Goal: Transaction & Acquisition: Obtain resource

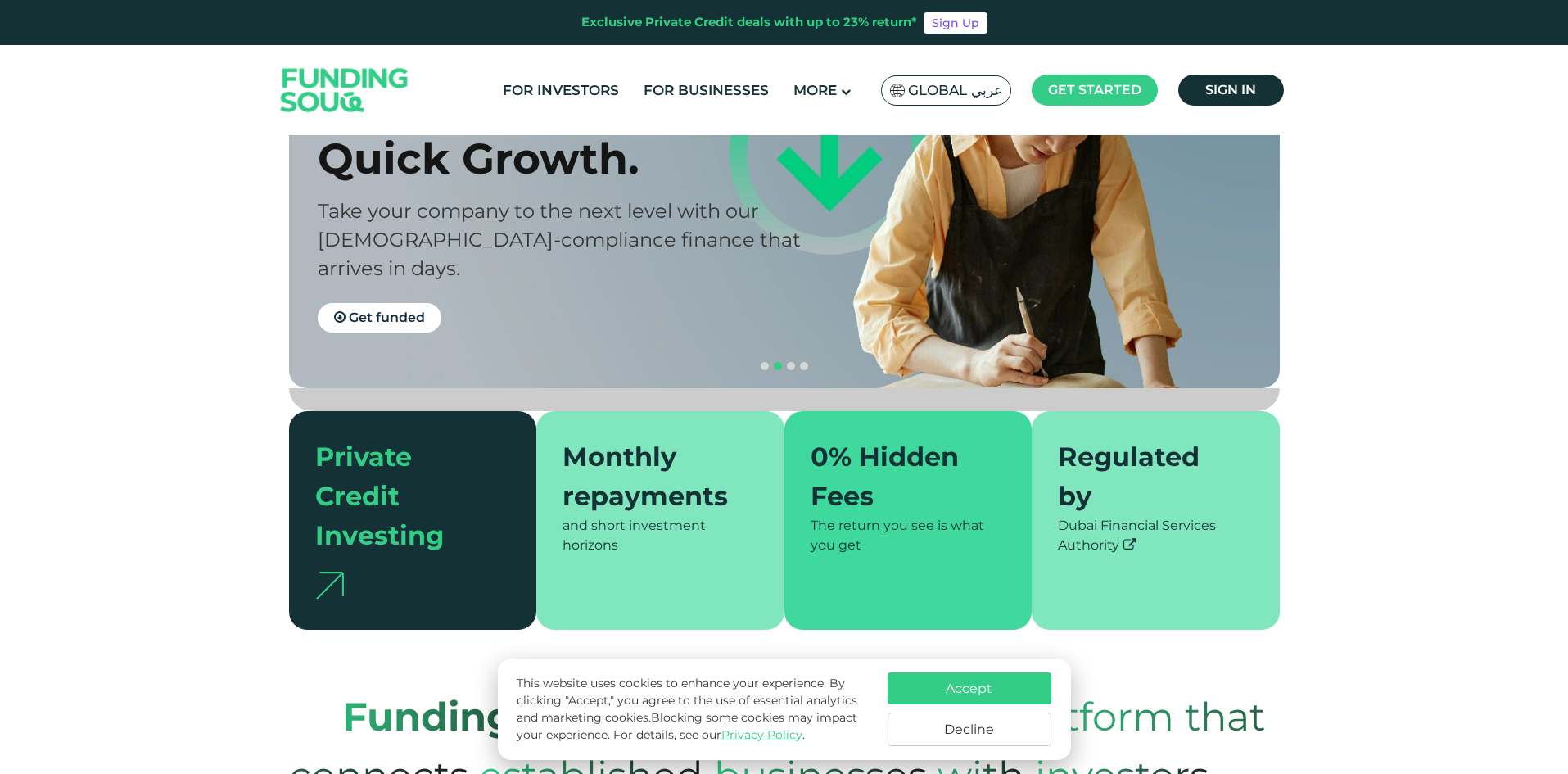
scroll to position [246, 0]
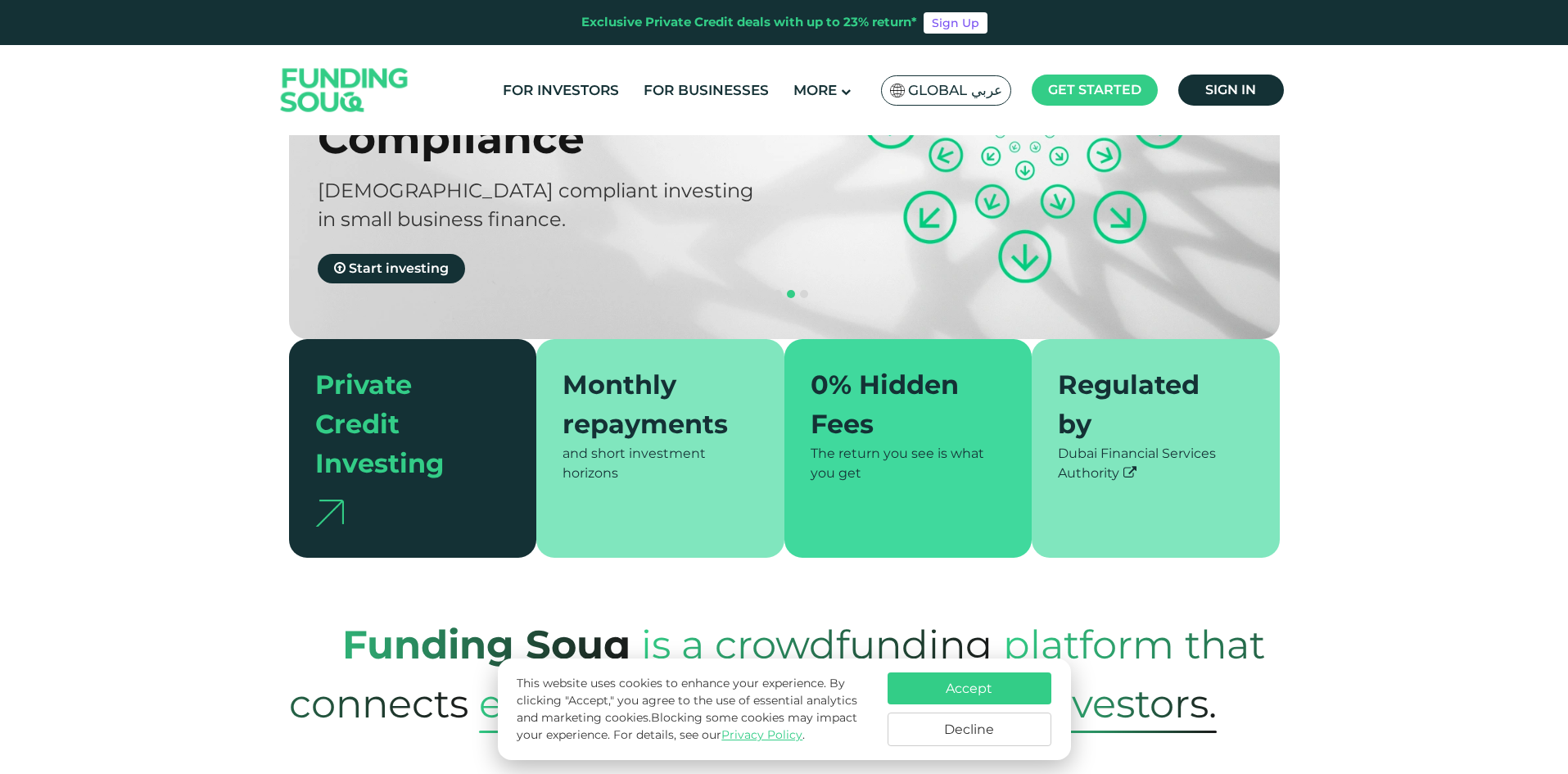
click at [968, 736] on button "Decline" at bounding box center [970, 729] width 164 height 33
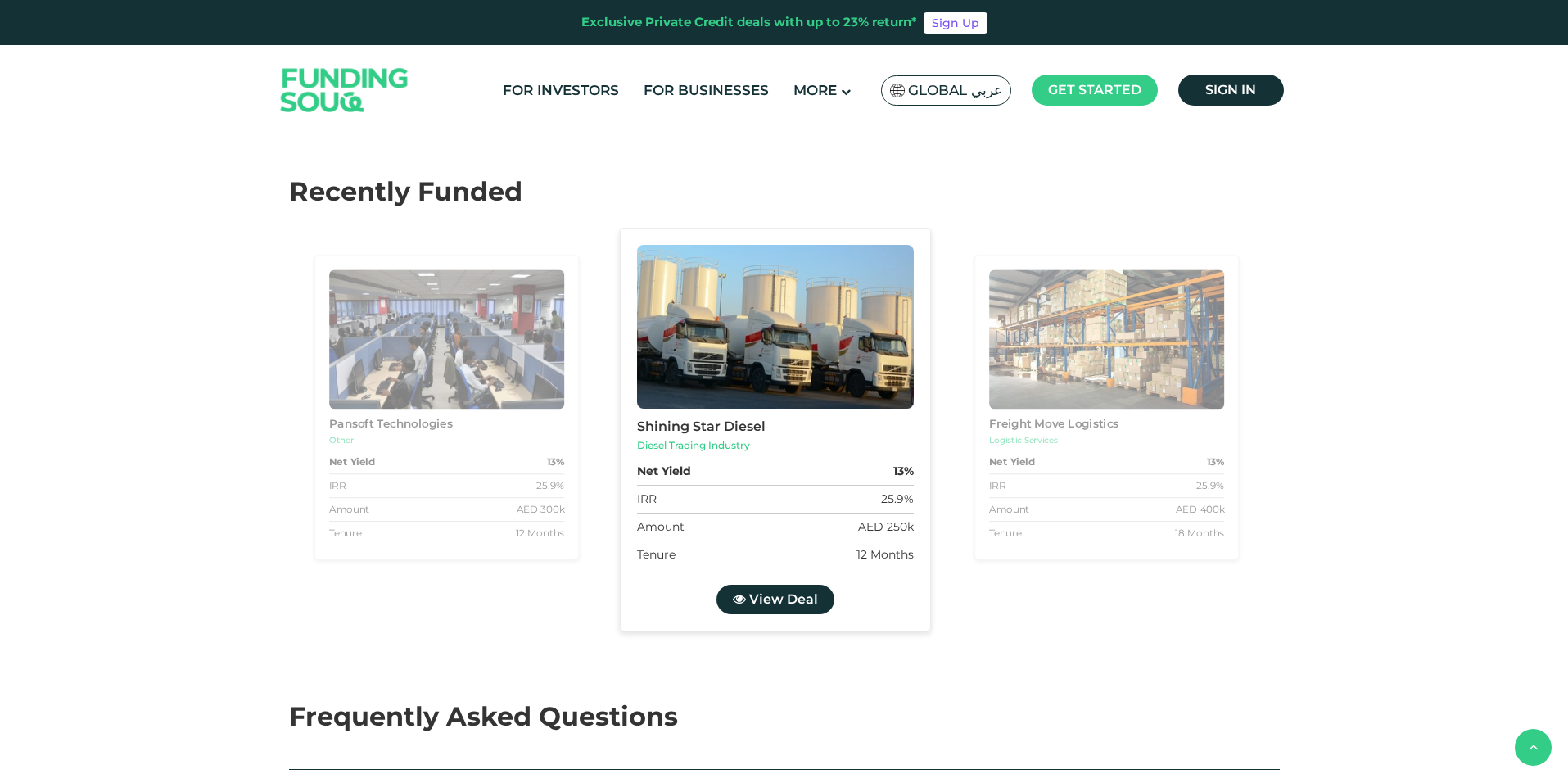
scroll to position [2703, 0]
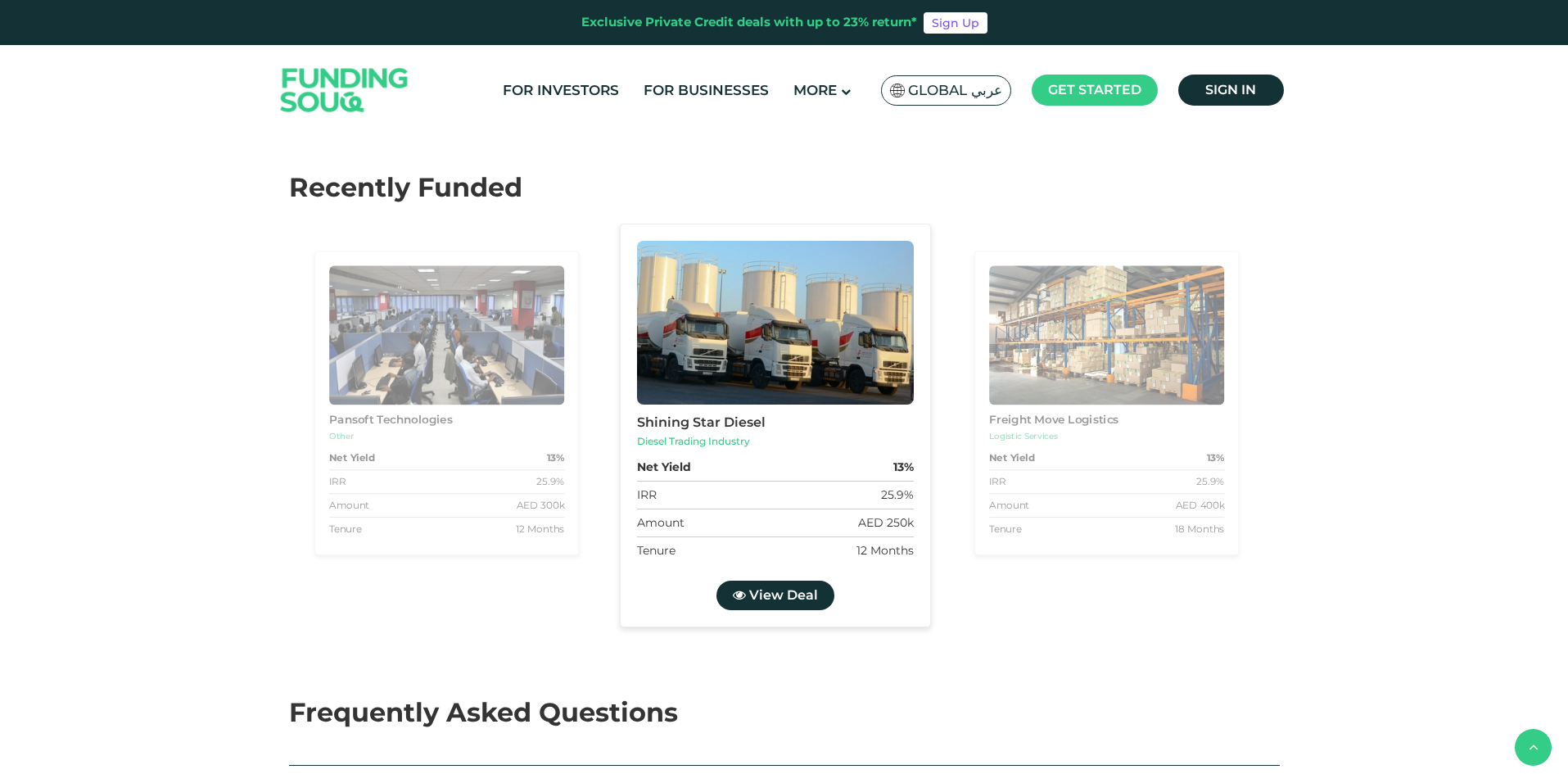
type tc-range-slider "4"
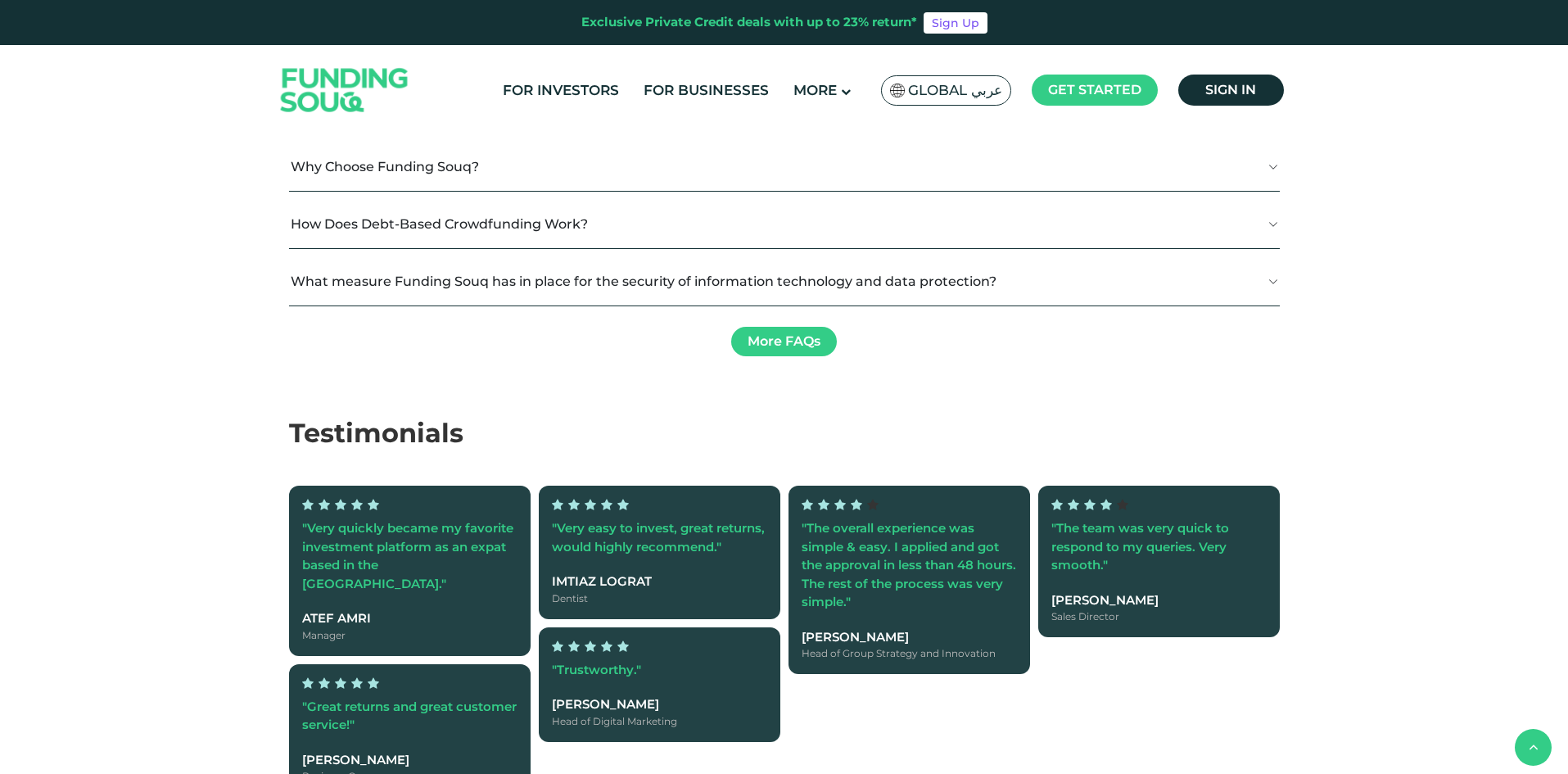
scroll to position [3441, 0]
